Goal: Task Accomplishment & Management: Manage account settings

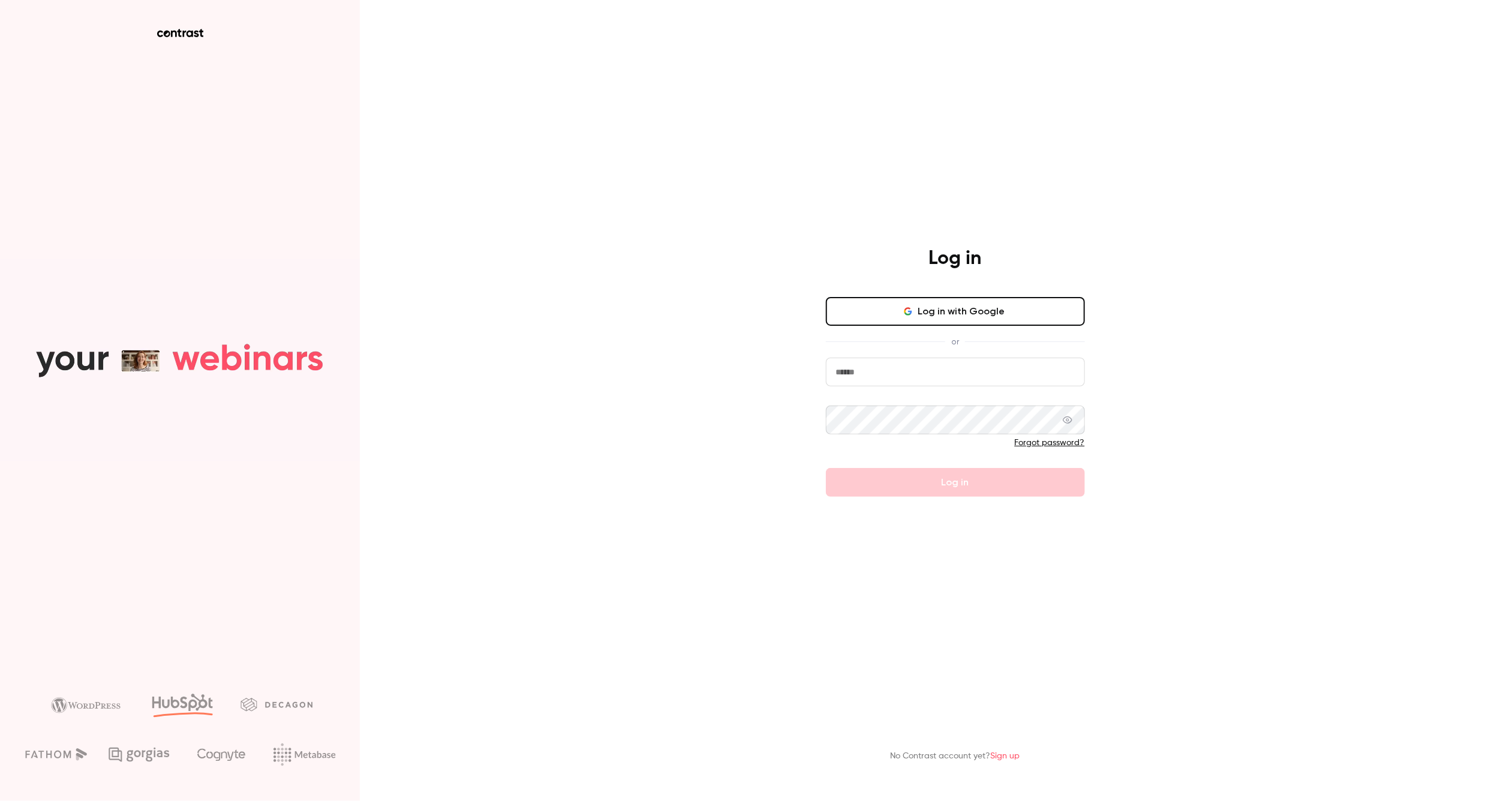
click at [892, 373] on input "email" at bounding box center [955, 371] width 259 height 29
type input "**********"
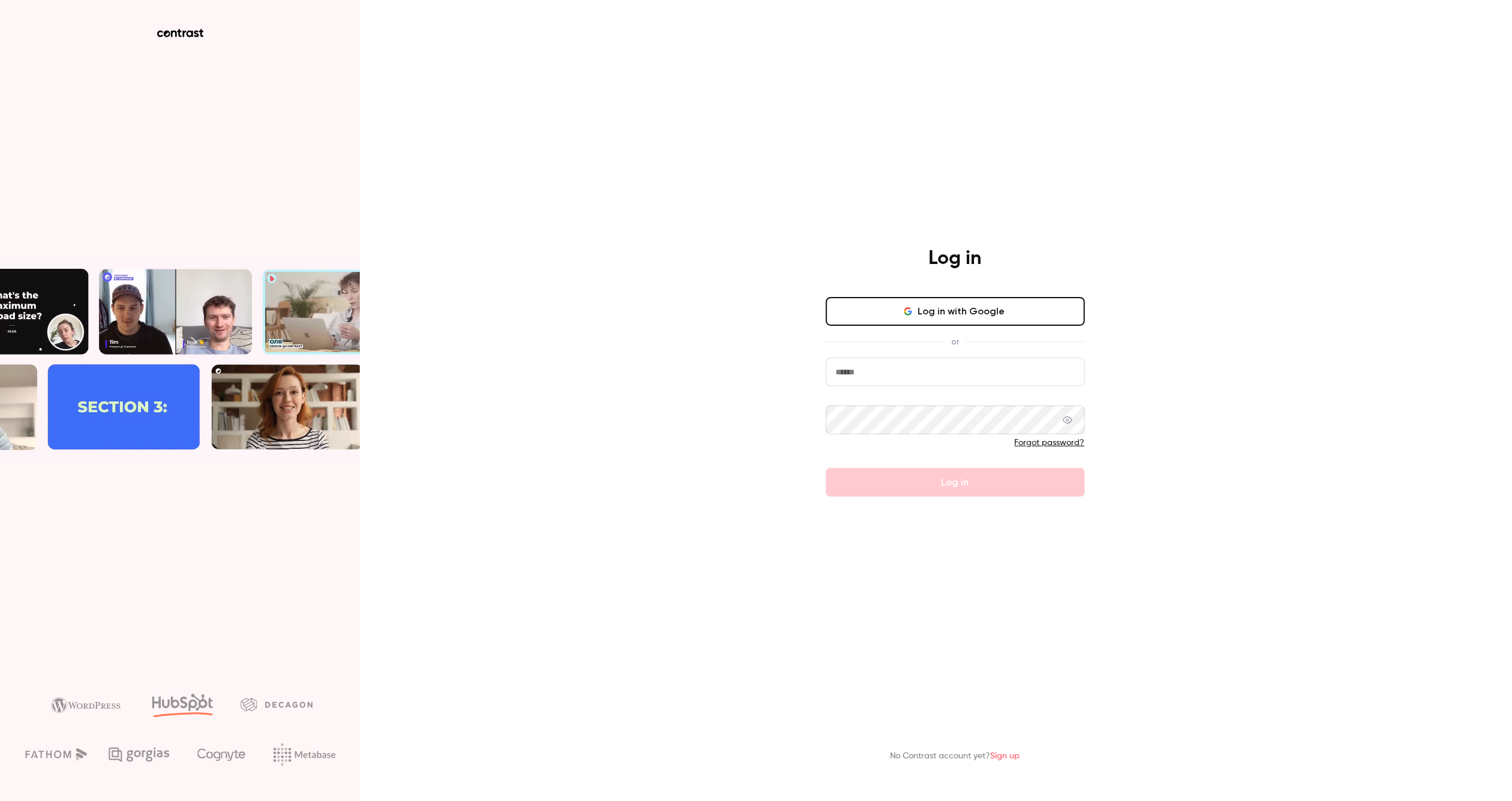
click at [866, 370] on input "email" at bounding box center [955, 371] width 259 height 29
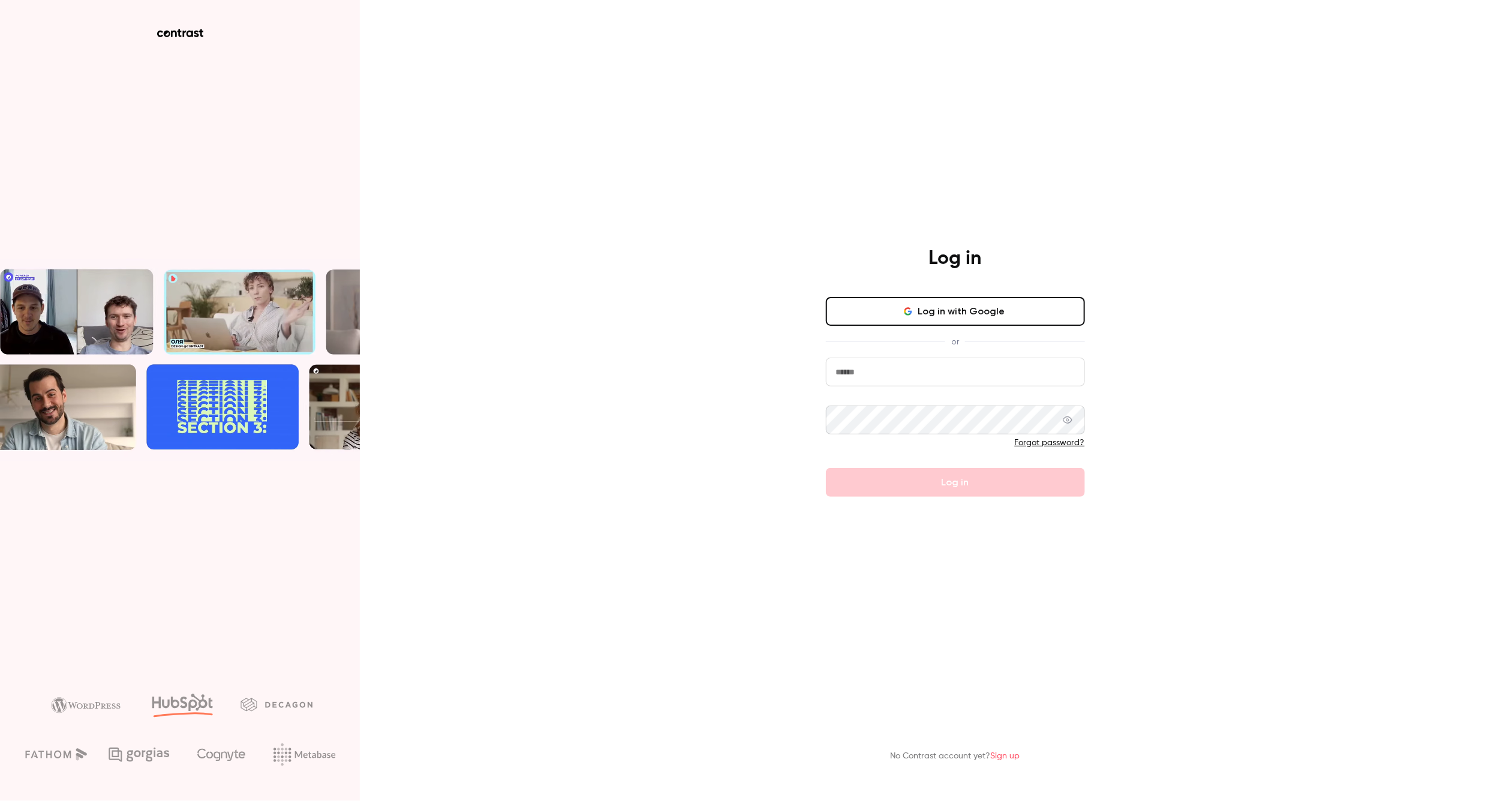
type input "**********"
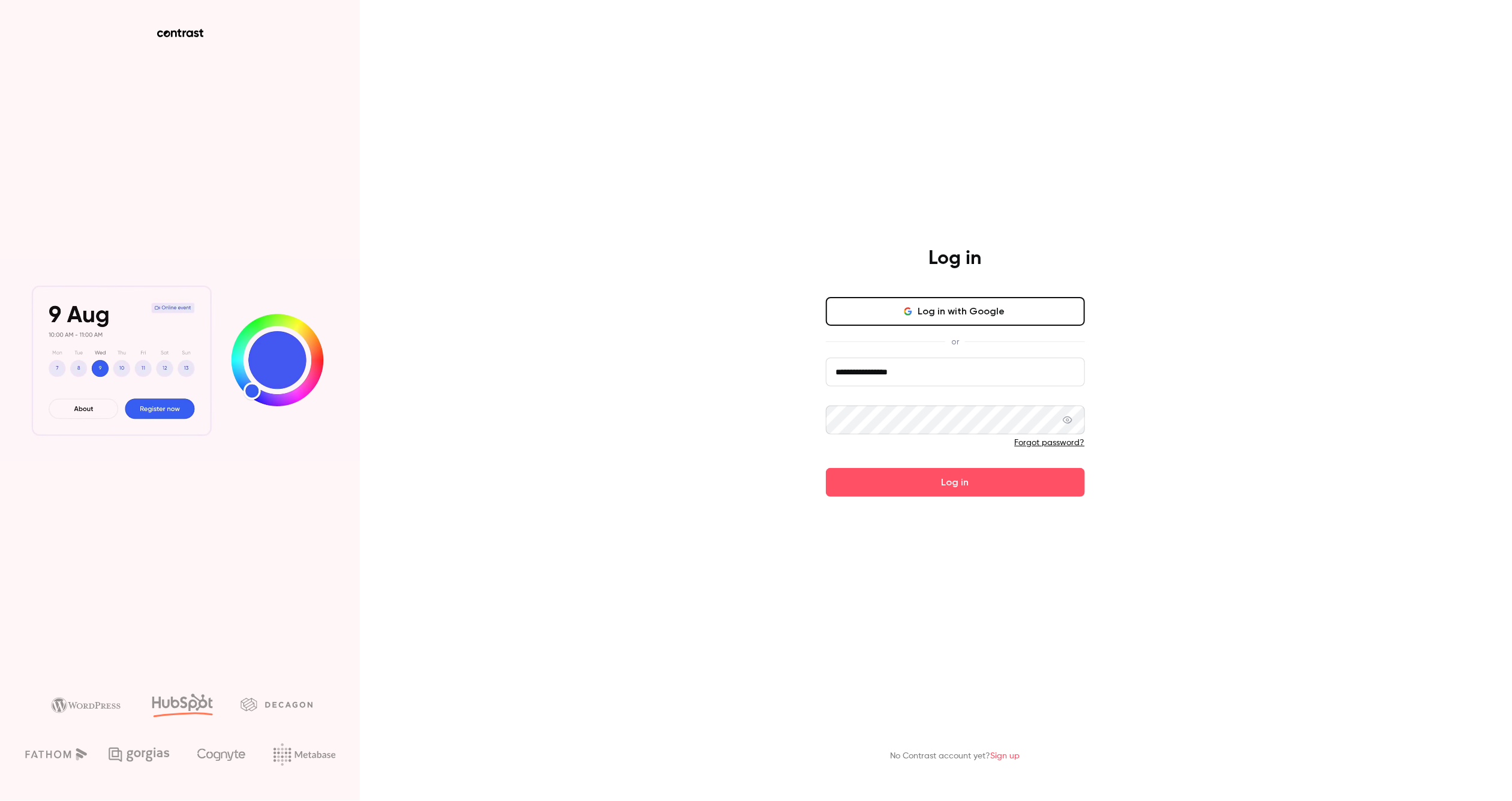
click at [928, 489] on button "Log in" at bounding box center [955, 482] width 259 height 29
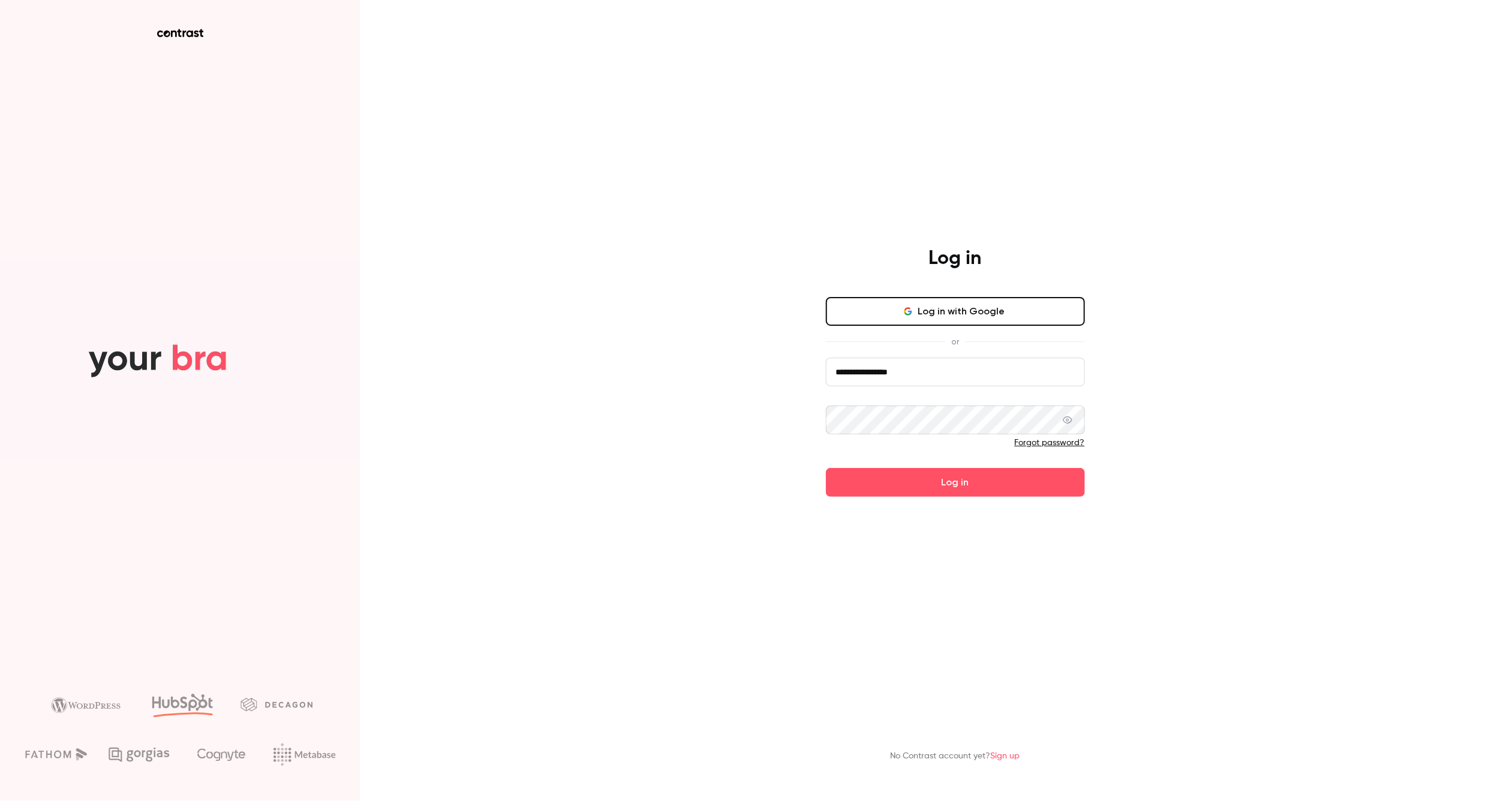
click at [826, 468] on button "Log in" at bounding box center [955, 482] width 259 height 29
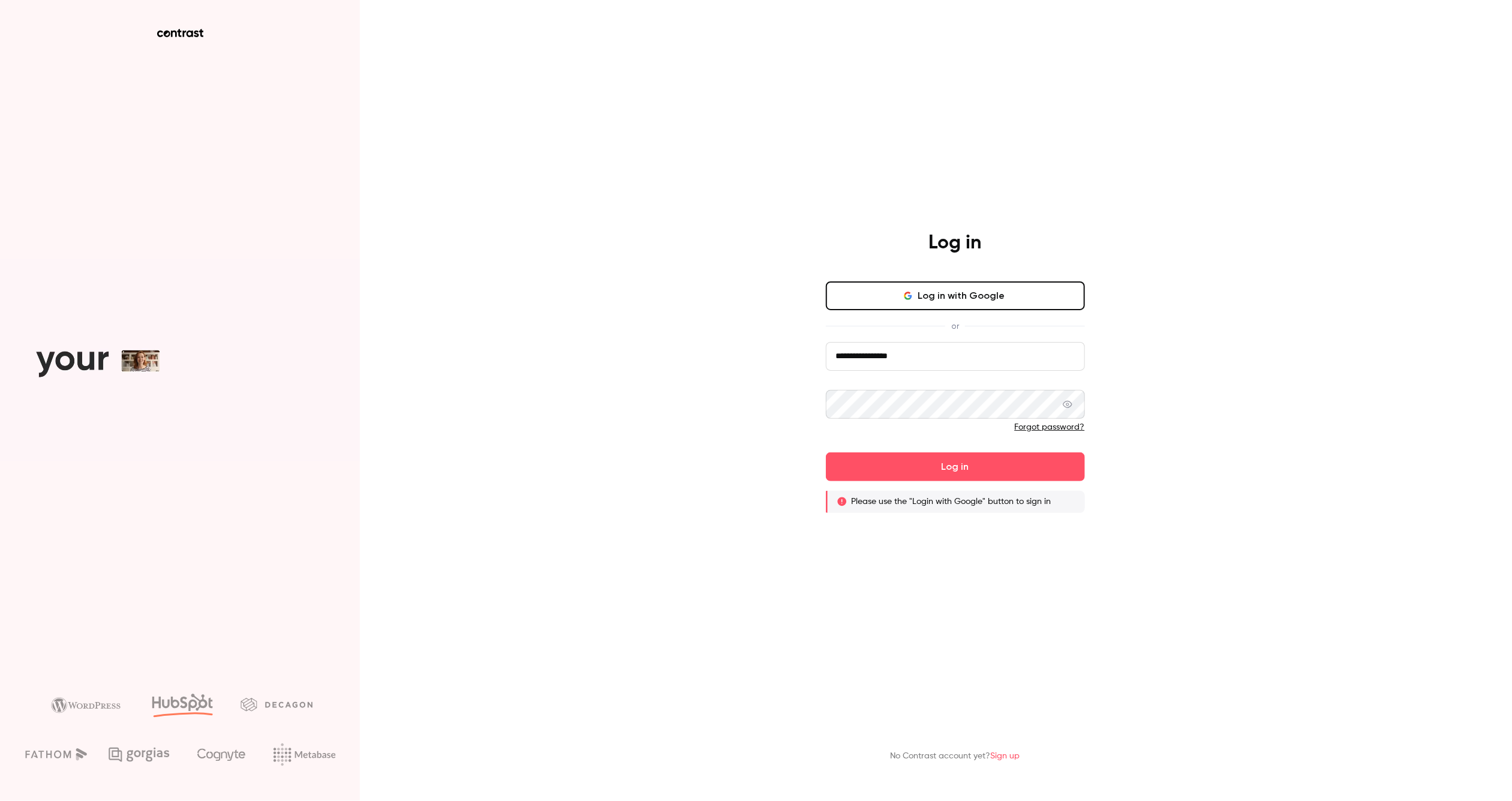
click at [1065, 423] on link "Forgot password?" at bounding box center [1049, 427] width 70 height 9
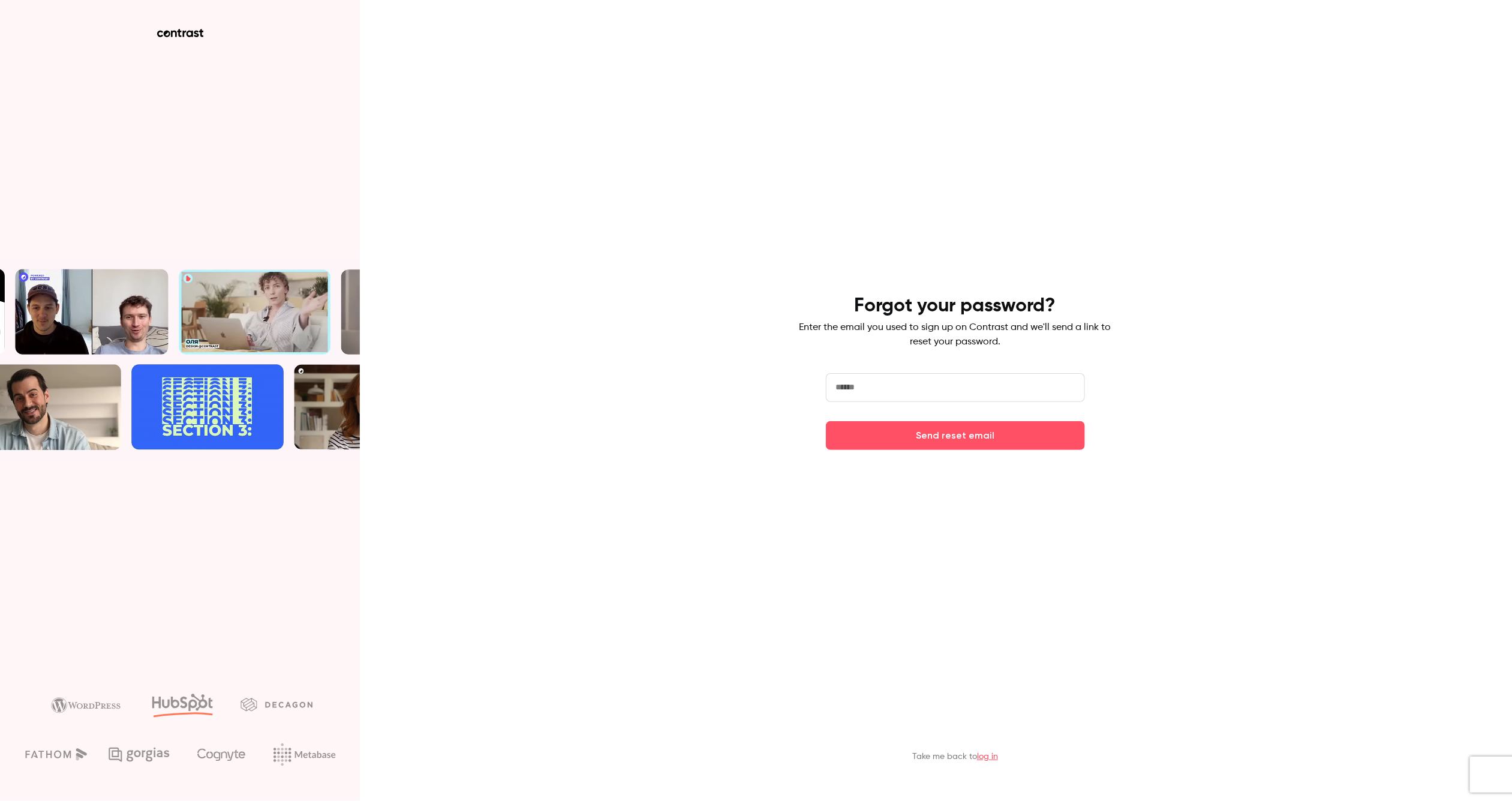
click at [891, 381] on input "email" at bounding box center [955, 387] width 259 height 29
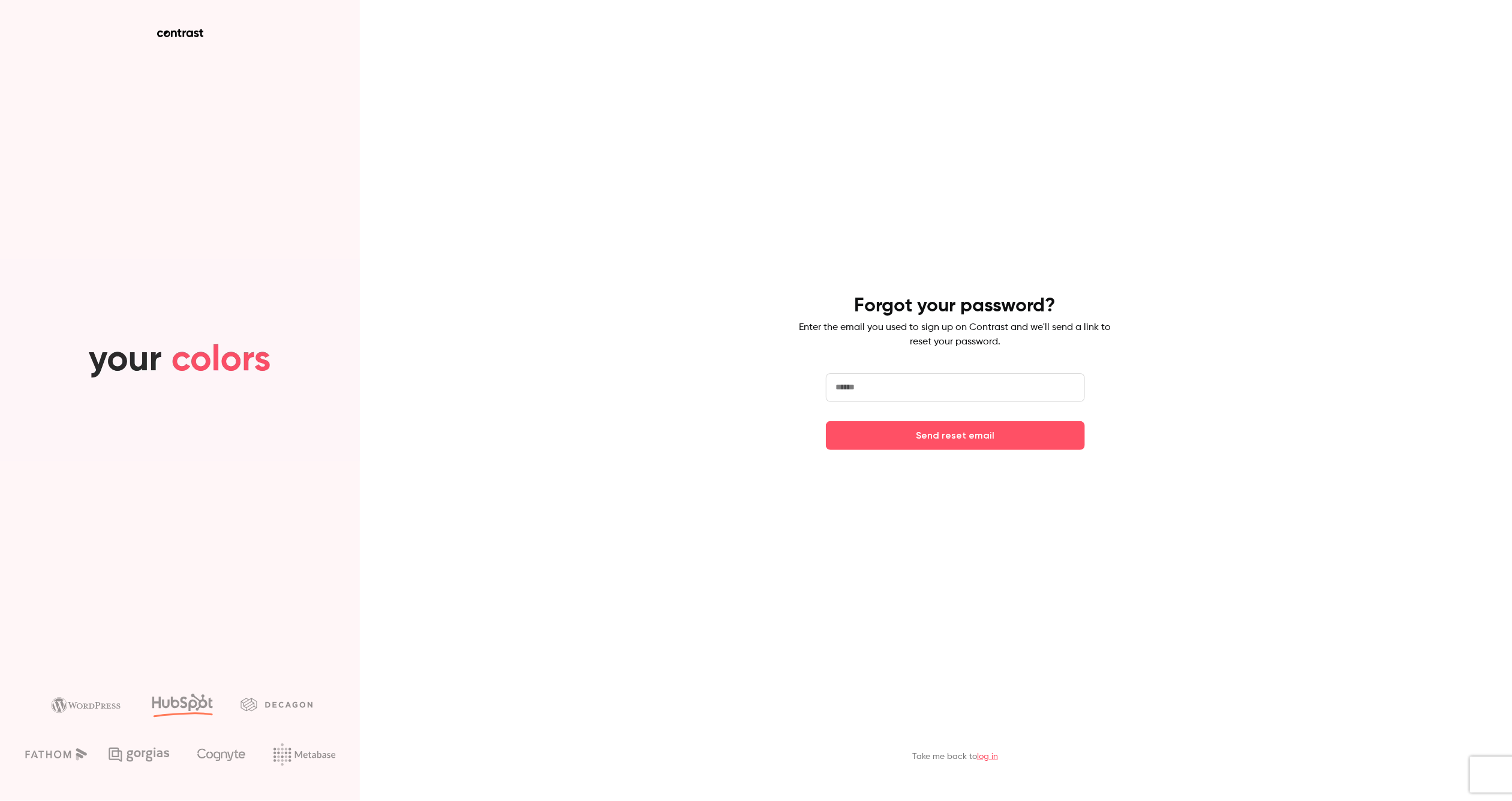
type input "**********"
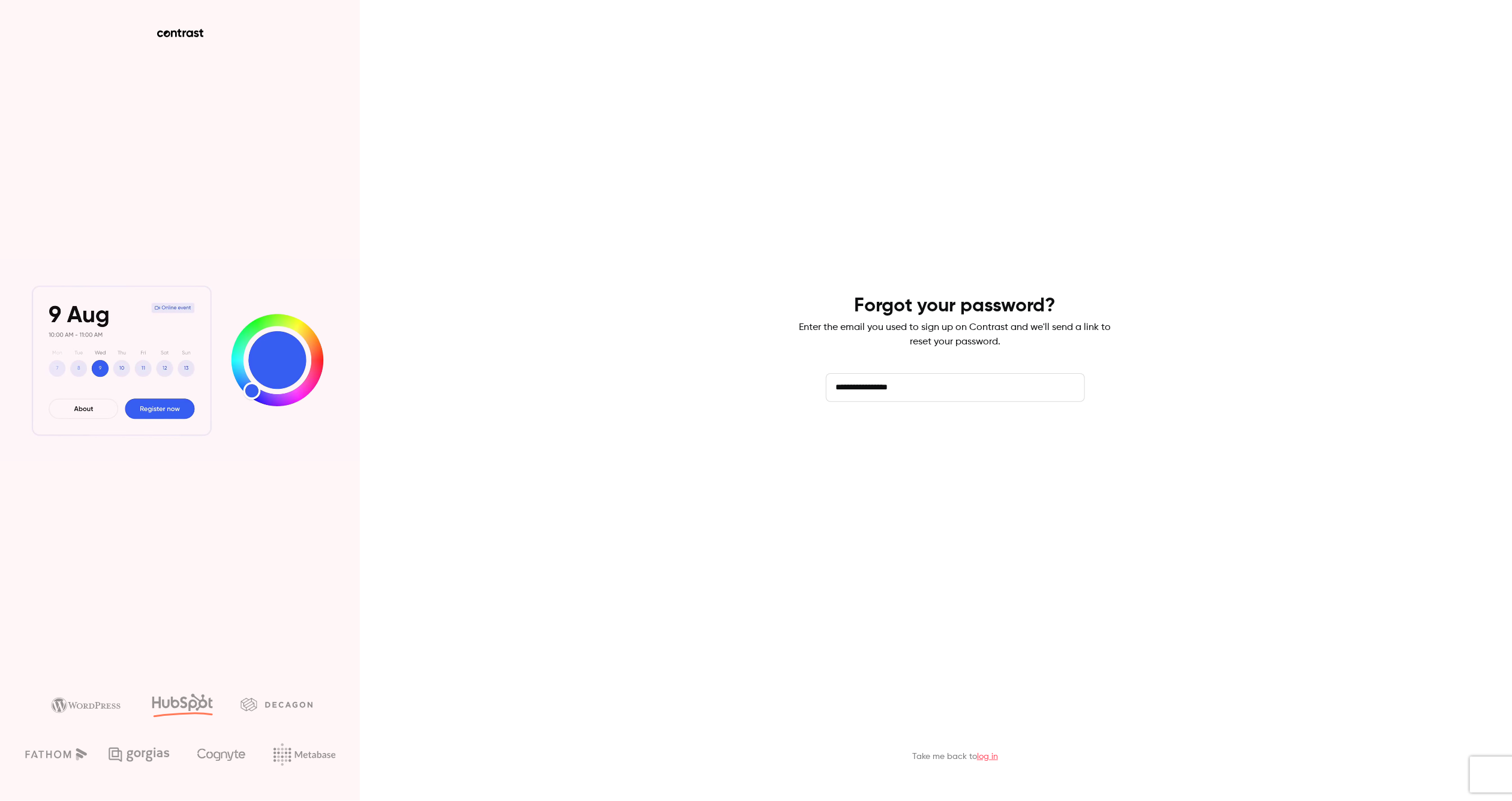
click at [915, 438] on button "Send reset email" at bounding box center [955, 435] width 259 height 29
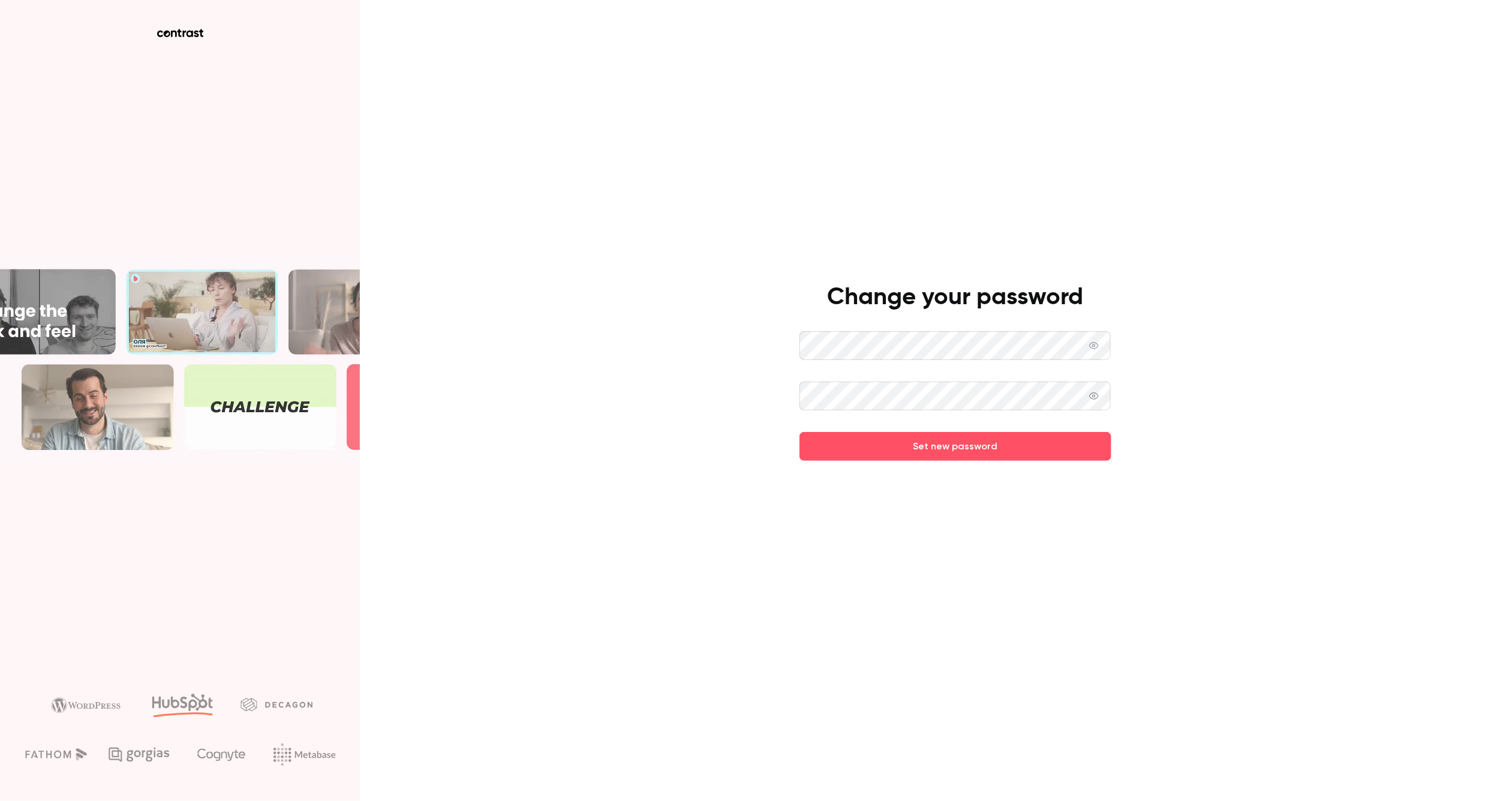
click at [799, 432] on button "Set new password" at bounding box center [955, 446] width 312 height 29
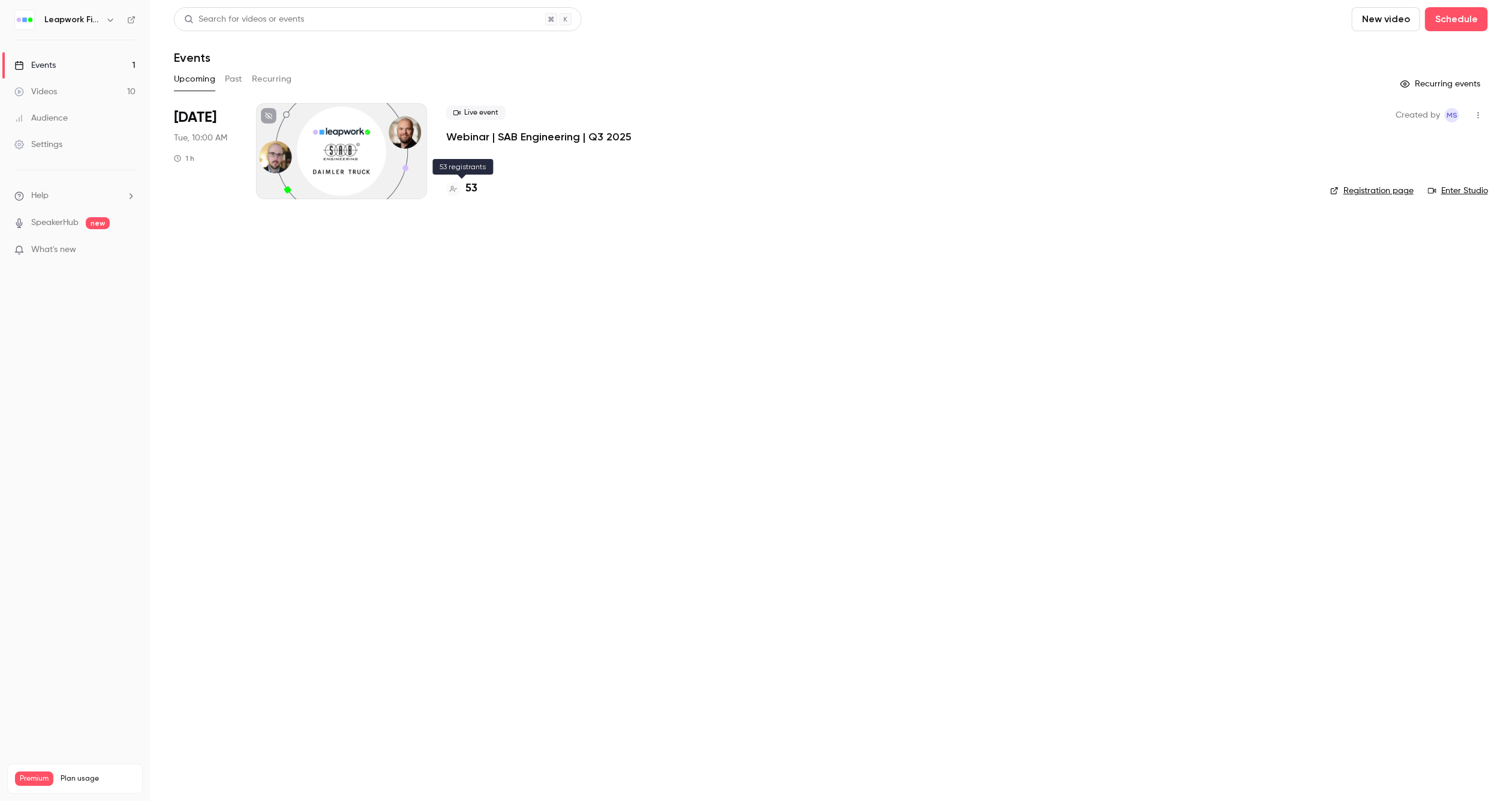
click at [473, 190] on h4 "53" at bounding box center [471, 188] width 12 height 16
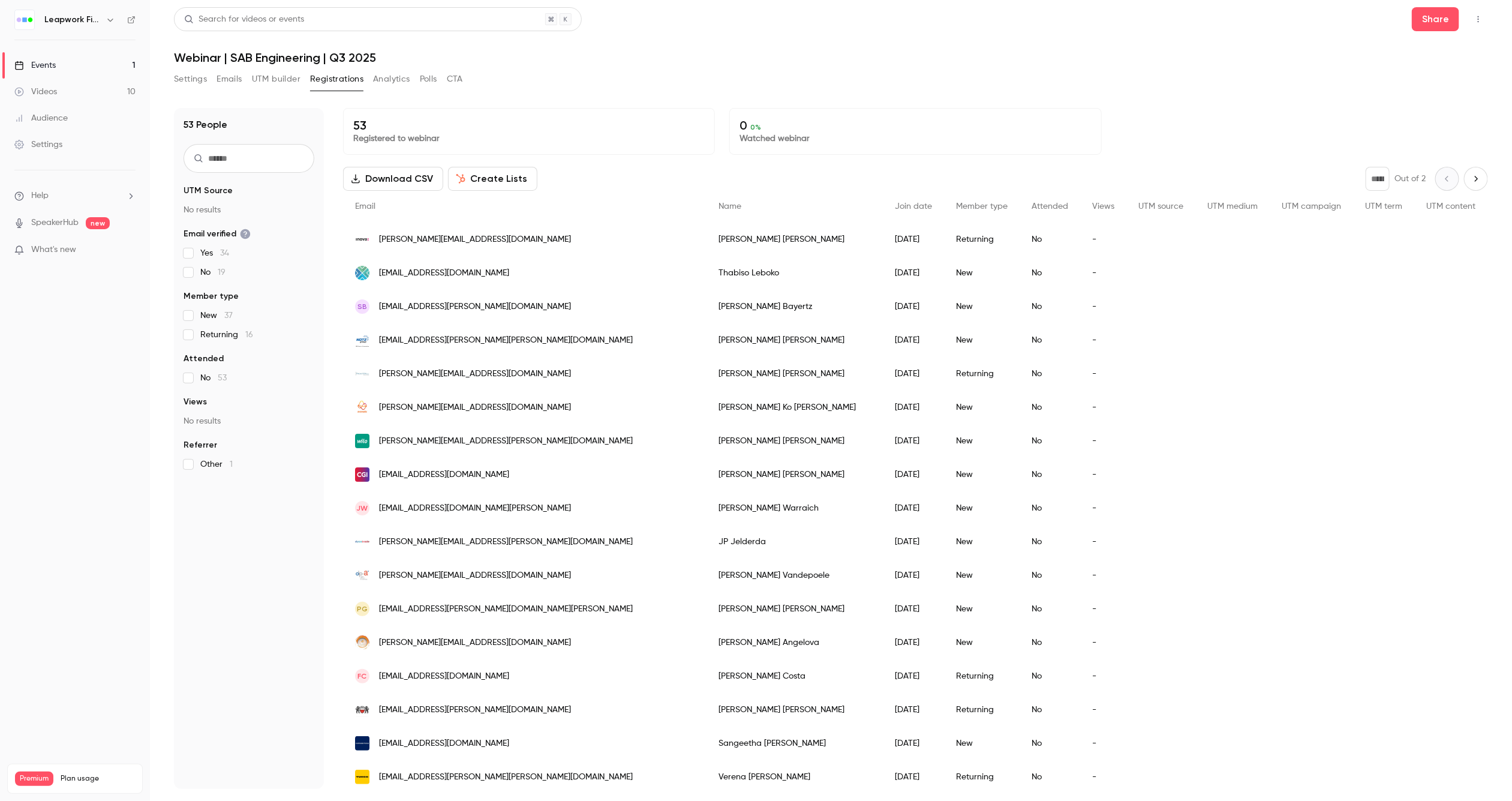
click at [43, 59] on link "Events 1" at bounding box center [75, 65] width 150 height 26
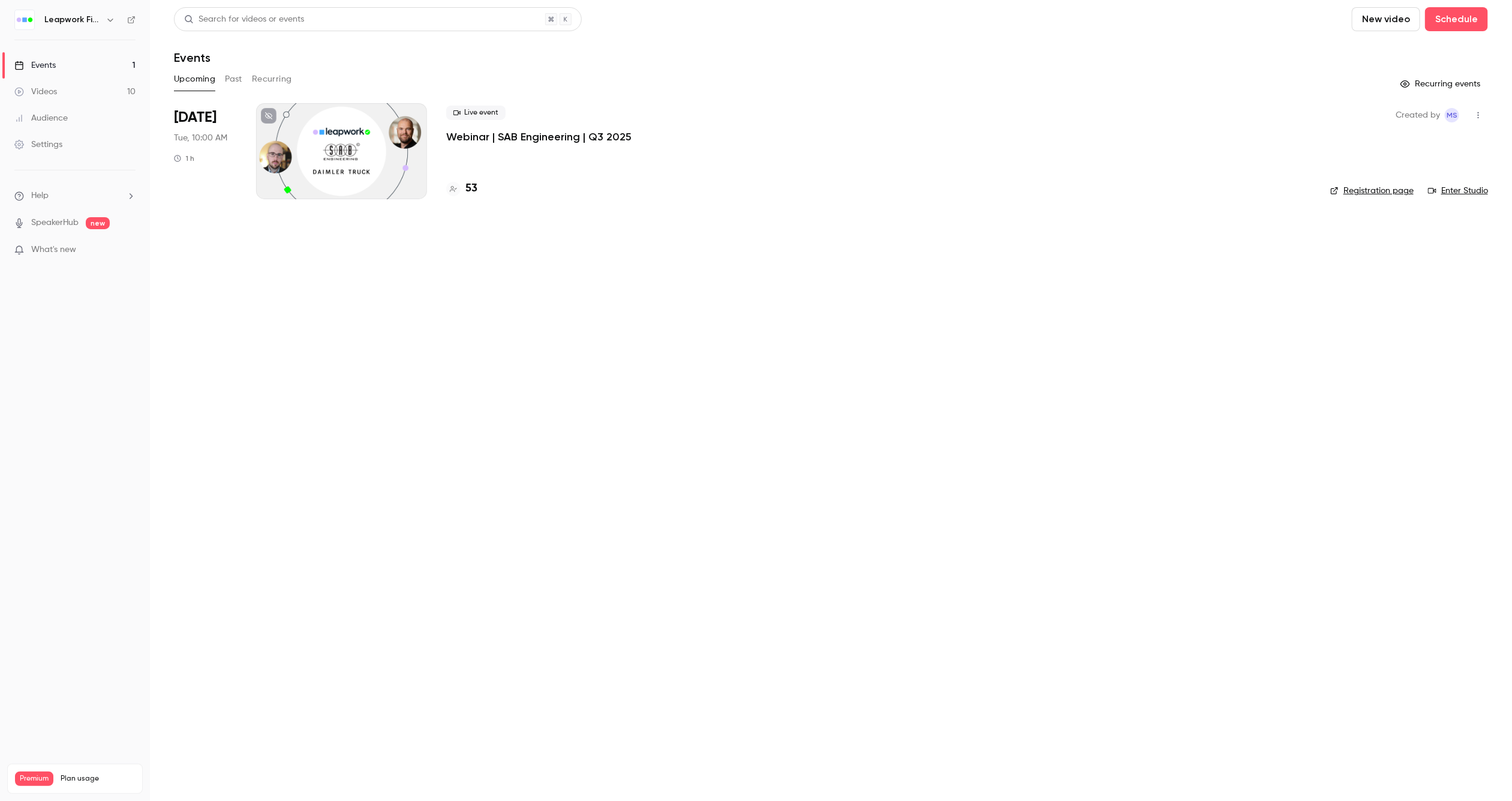
click at [228, 74] on button "Past" at bounding box center [234, 79] width 17 height 19
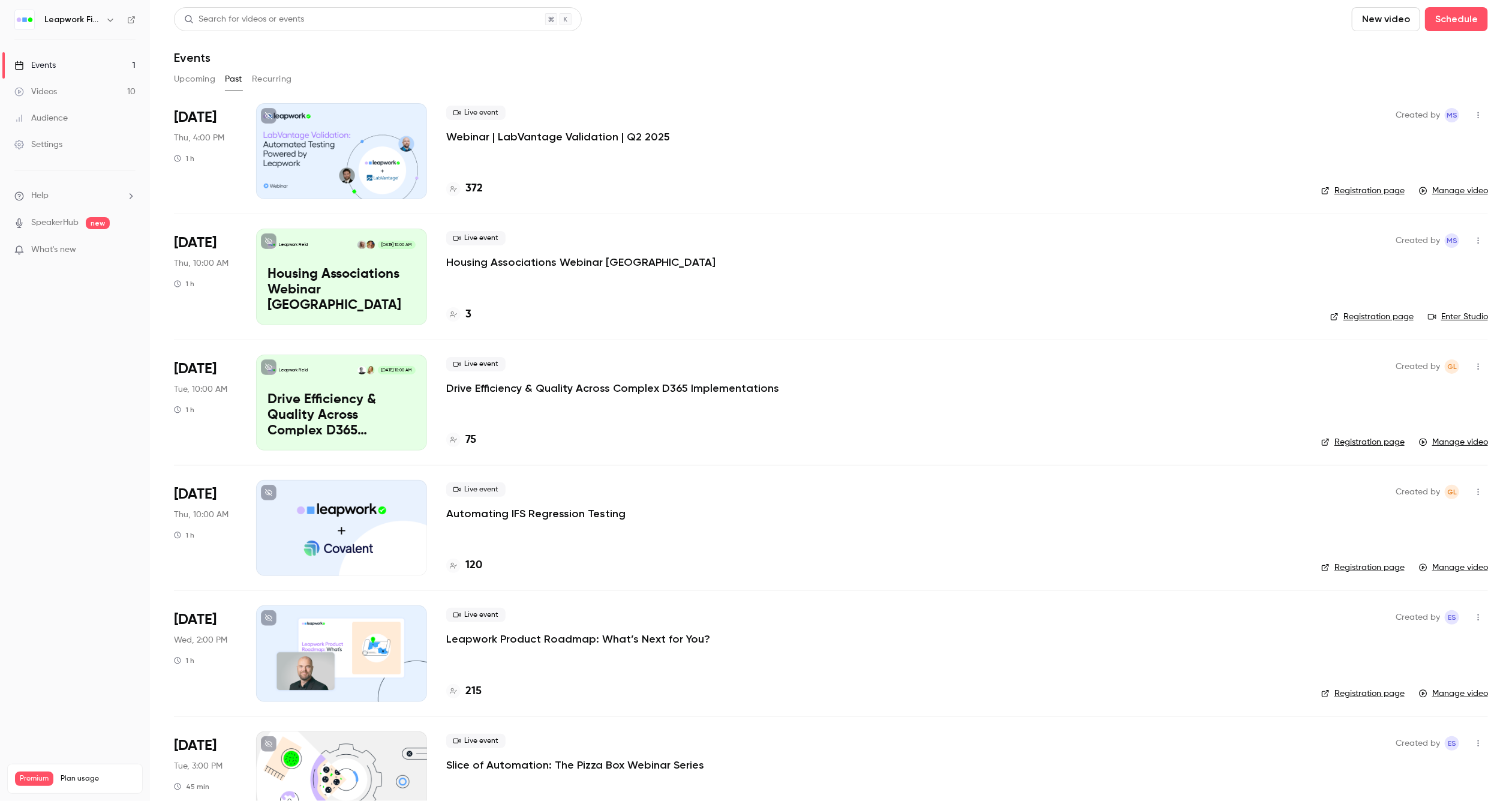
click at [549, 136] on p "Webinar | LabVantage Validation | Q2 2025" at bounding box center [558, 137] width 224 height 15
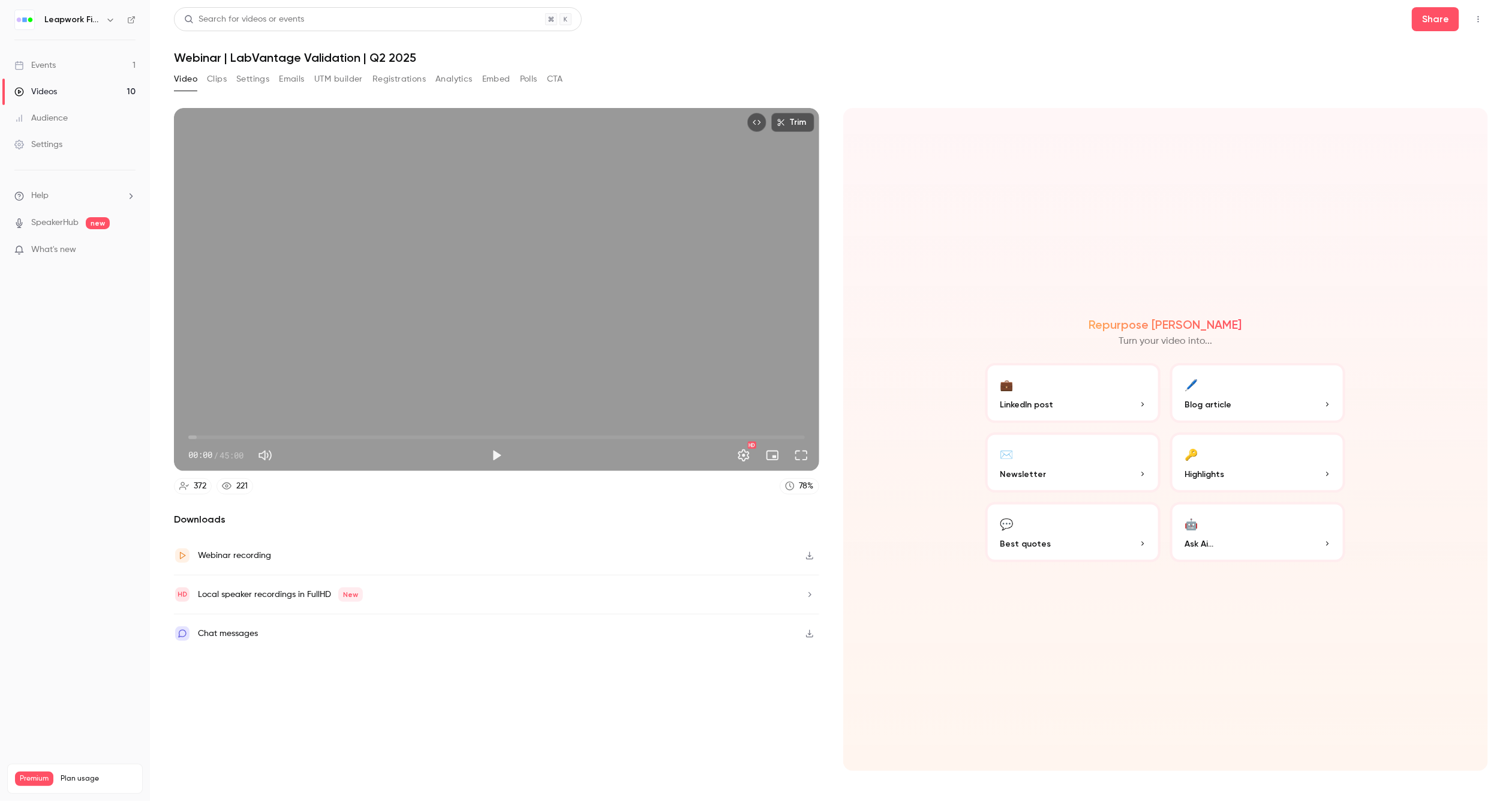
click at [408, 77] on button "Registrations" at bounding box center [399, 79] width 54 height 19
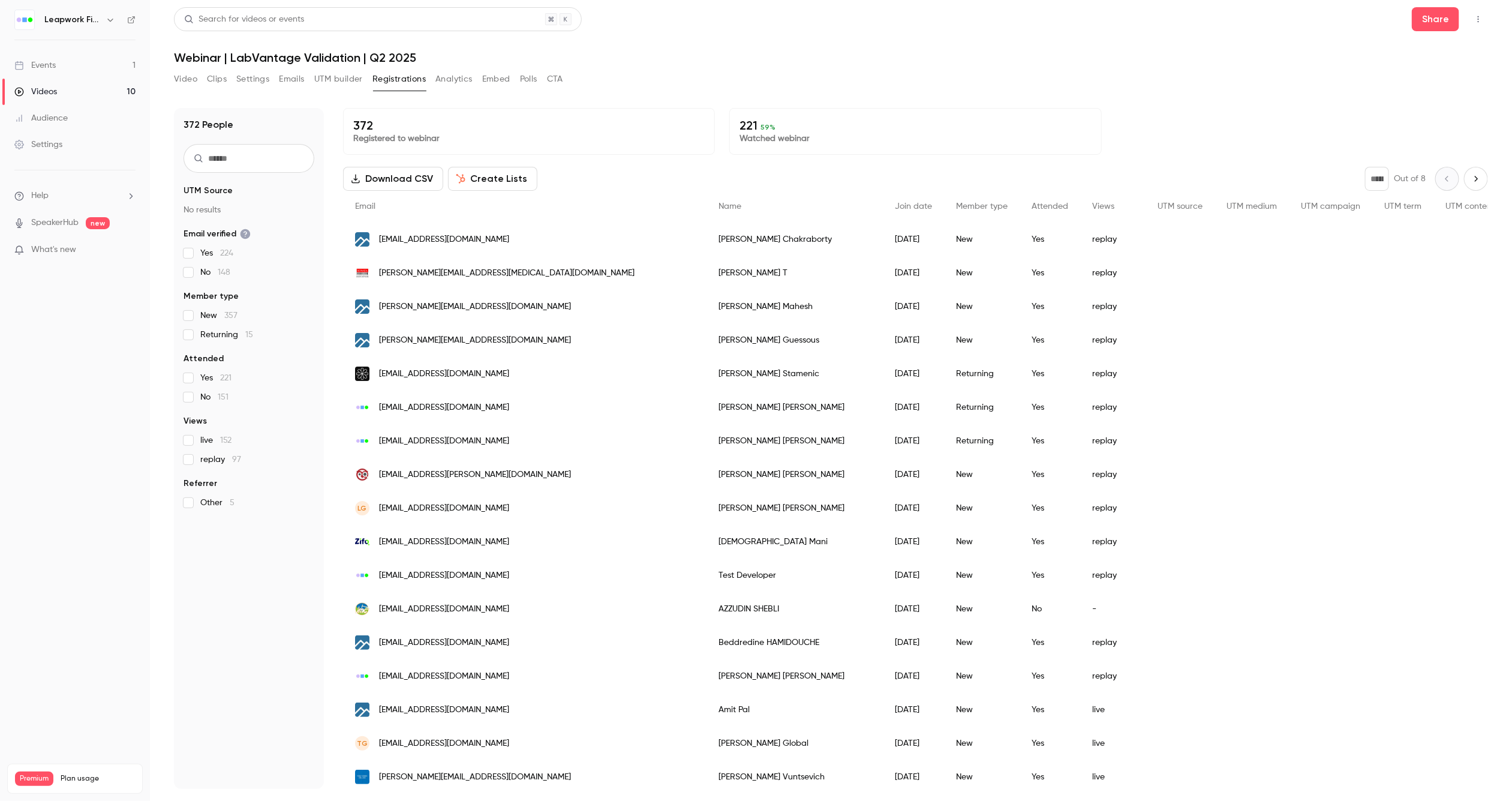
click at [1145, 402] on div "People list" at bounding box center [1180, 407] width 69 height 33
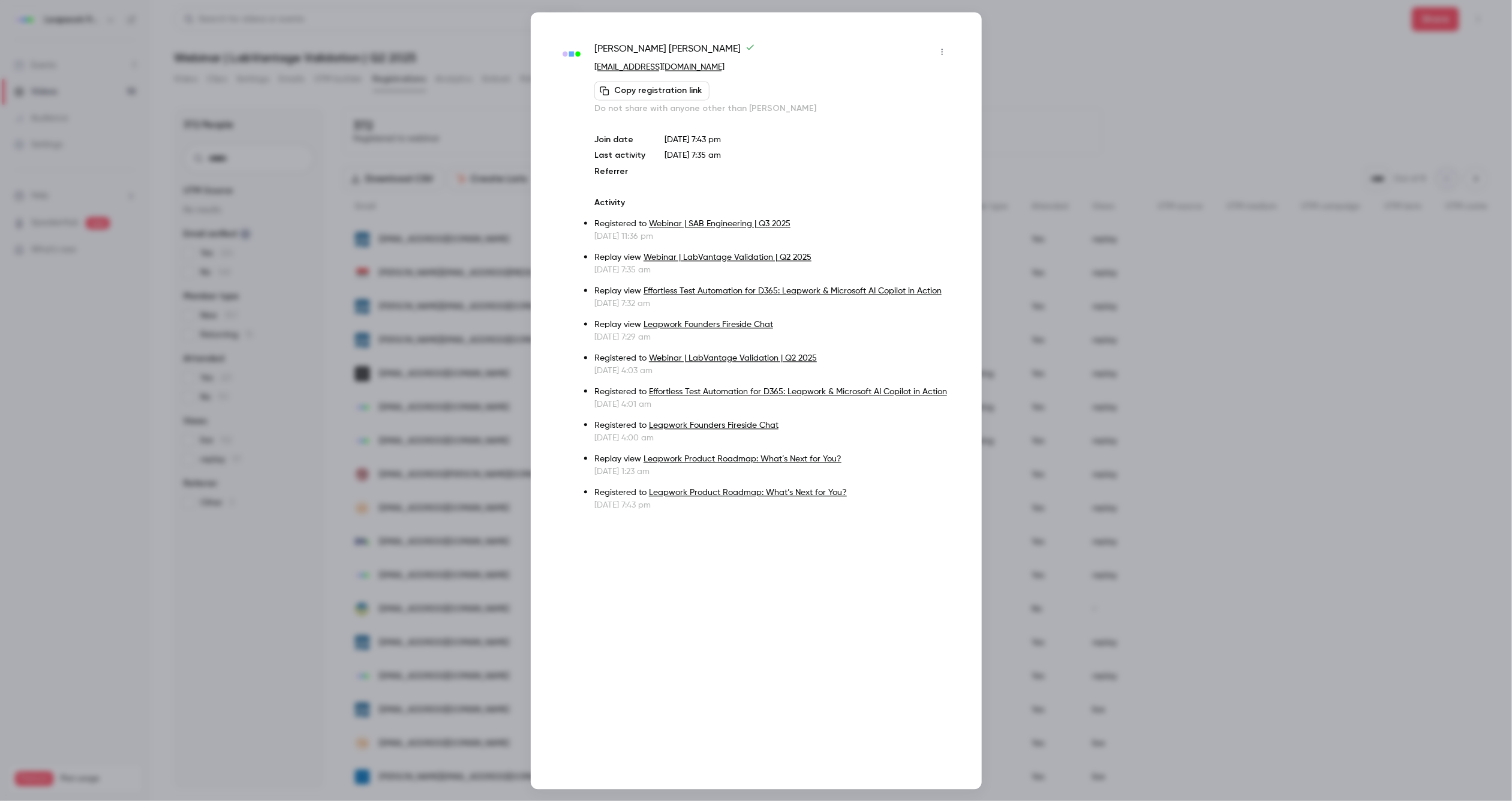
click at [1071, 371] on div at bounding box center [756, 400] width 1512 height 801
